Goal: Task Accomplishment & Management: Manage account settings

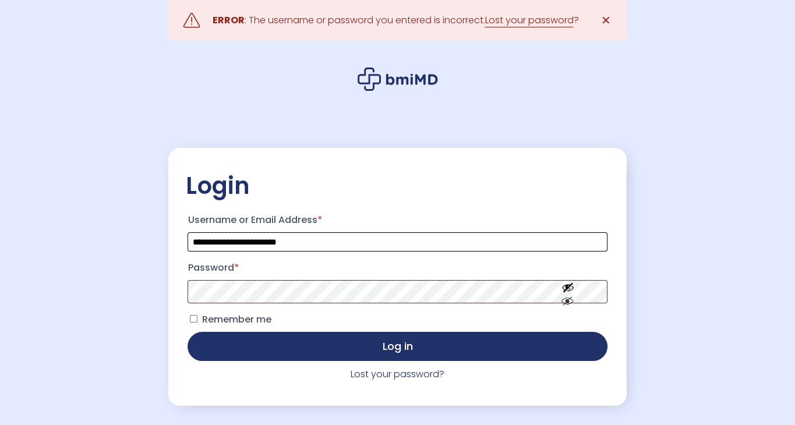
click at [396, 237] on input "**********" at bounding box center [397, 241] width 419 height 19
type input "**********"
click at [188, 332] on button "Log in" at bounding box center [397, 346] width 419 height 29
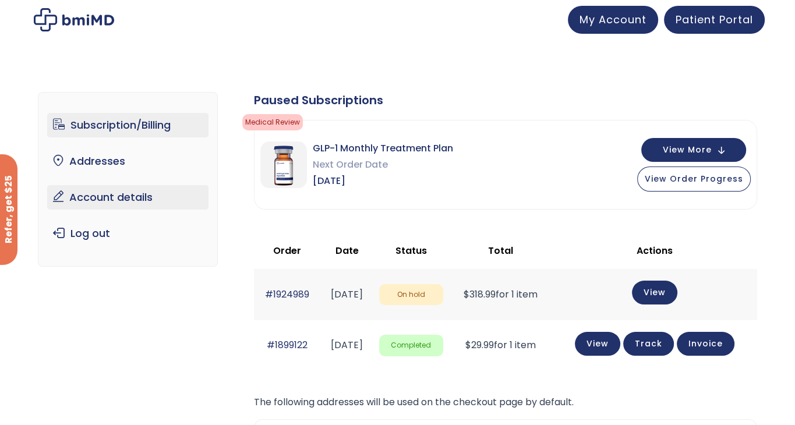
click at [122, 191] on link "Account details" at bounding box center [127, 197] width 161 height 24
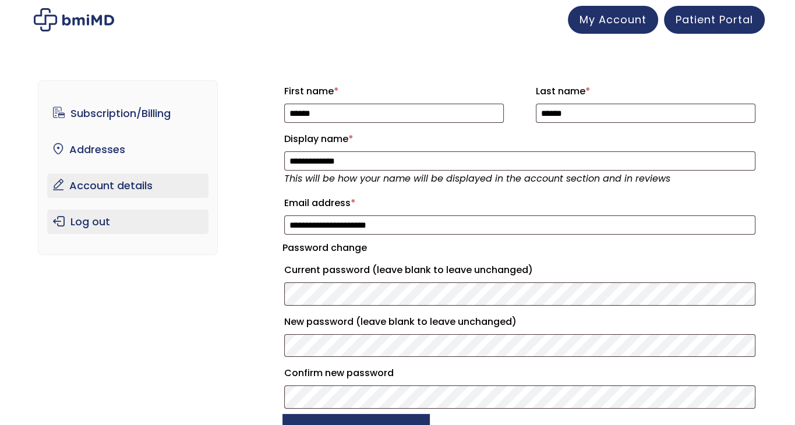
click at [121, 210] on link "Log out" at bounding box center [127, 222] width 161 height 24
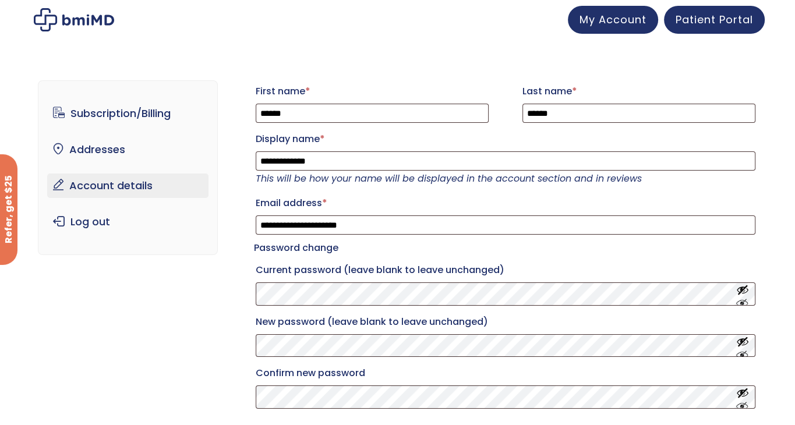
click at [124, 189] on link "Account details" at bounding box center [127, 186] width 161 height 24
click at [53, 150] on link "Addresses" at bounding box center [127, 149] width 161 height 24
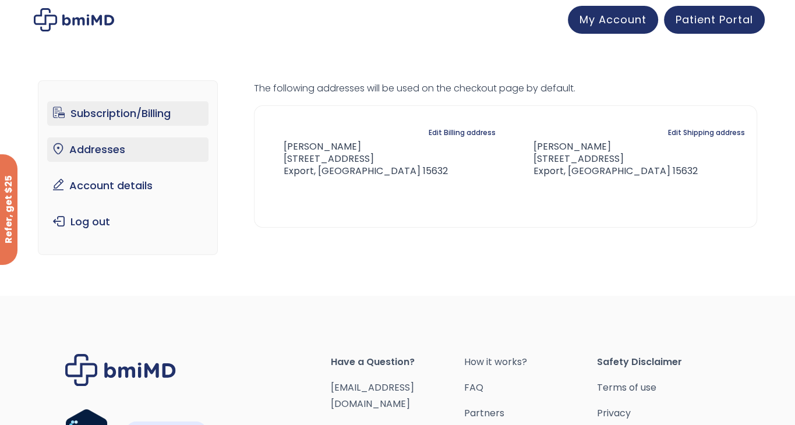
click at [124, 121] on link "Subscription/Billing" at bounding box center [127, 113] width 161 height 24
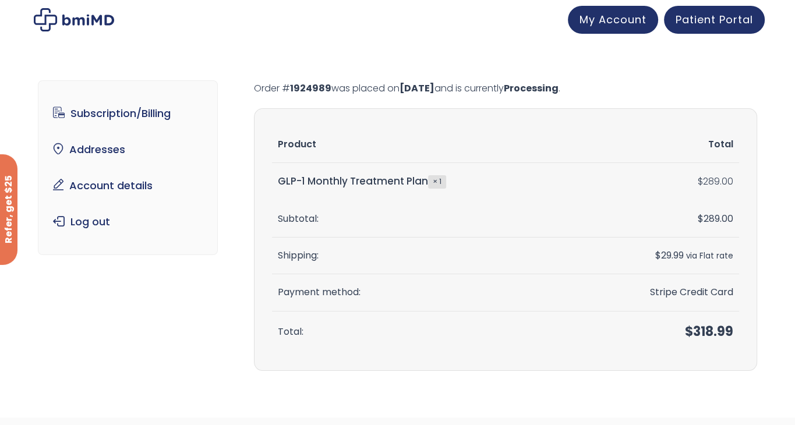
scroll to position [7, 0]
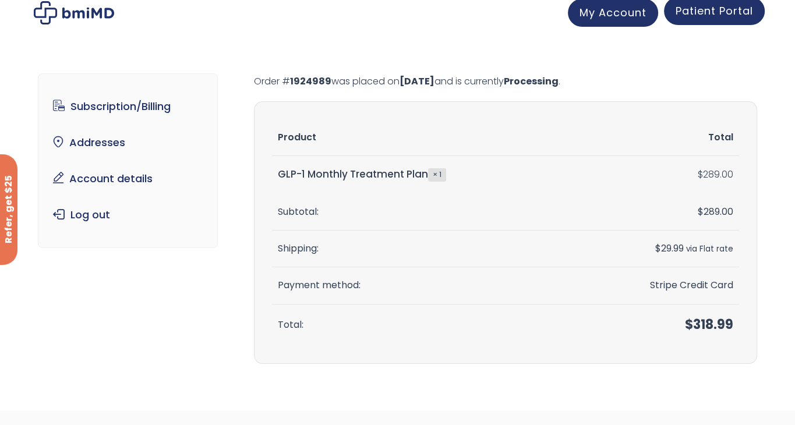
click at [712, 17] on span "Patient Portal" at bounding box center [714, 10] width 77 height 15
click at [721, 19] on link "Patient Portal" at bounding box center [714, 11] width 101 height 28
click at [722, 15] on span "Patient Portal" at bounding box center [714, 10] width 77 height 15
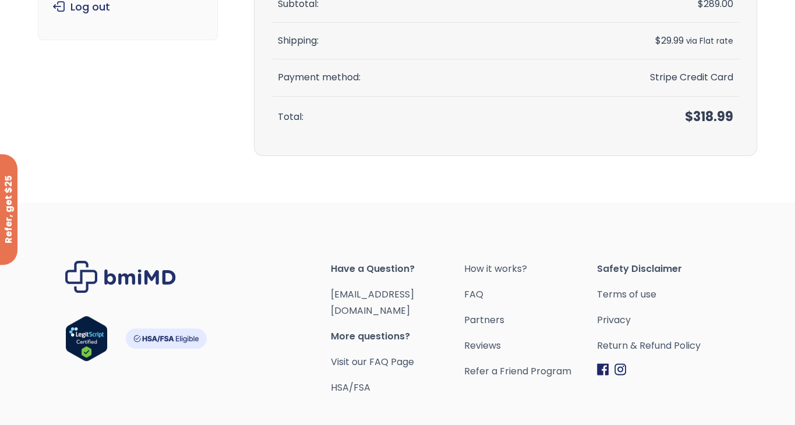
scroll to position [270, 0]
